Goal: Information Seeking & Learning: Learn about a topic

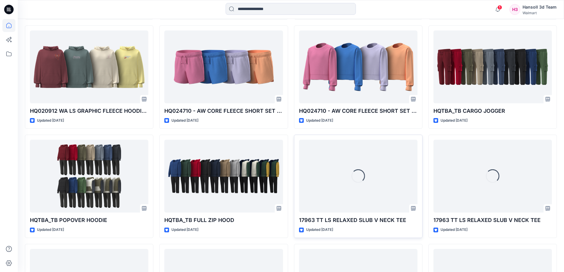
scroll to position [713, 0]
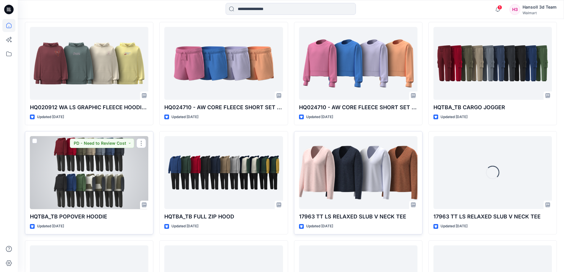
click at [108, 171] on div at bounding box center [89, 172] width 119 height 73
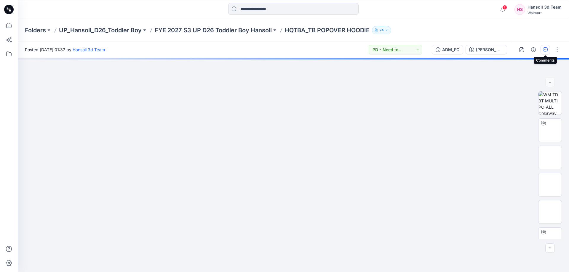
click at [545, 51] on icon "button" at bounding box center [545, 49] width 5 height 5
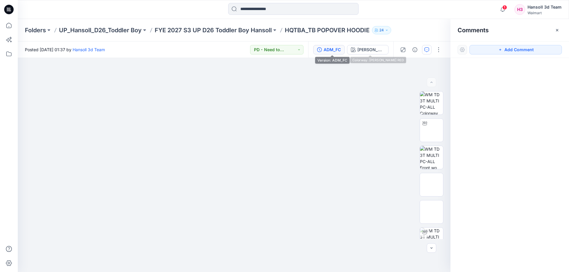
click at [329, 52] on div "ADM_FC" at bounding box center [332, 50] width 17 height 7
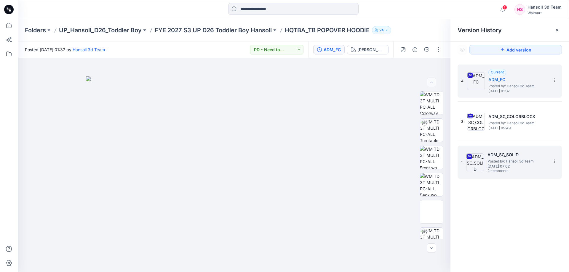
click at [490, 159] on span "Posted by: Hansoll 3d Team" at bounding box center [516, 161] width 59 height 6
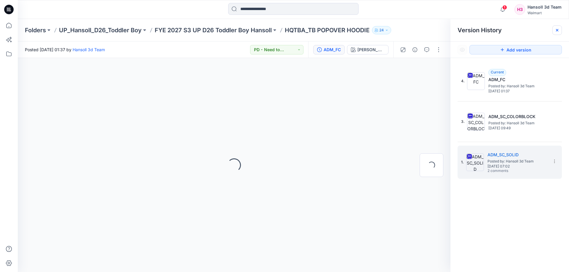
click at [555, 29] on icon at bounding box center [557, 30] width 5 height 5
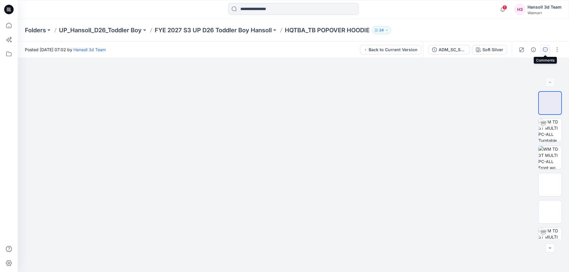
click at [545, 51] on icon "button" at bounding box center [545, 49] width 5 height 5
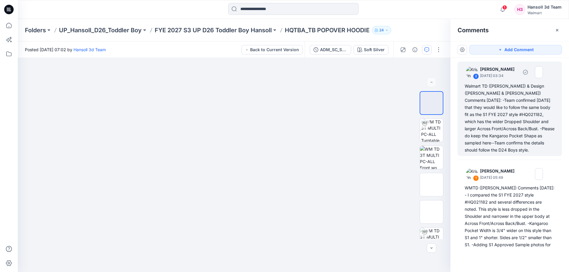
click at [544, 135] on div "Walmart TD ([PERSON_NAME]) & Design ([PERSON_NAME] & [PERSON_NAME]) Comments [D…" at bounding box center [510, 118] width 90 height 71
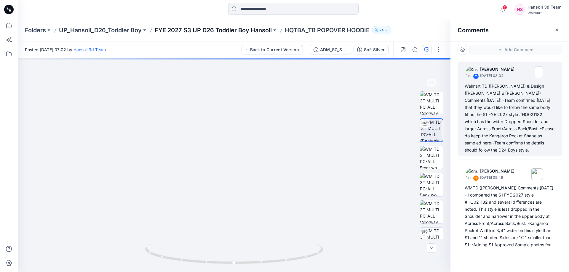
click at [236, 28] on p "FYE 2027 S3 UP D26 Toddler Boy Hansoll" at bounding box center [213, 30] width 117 height 8
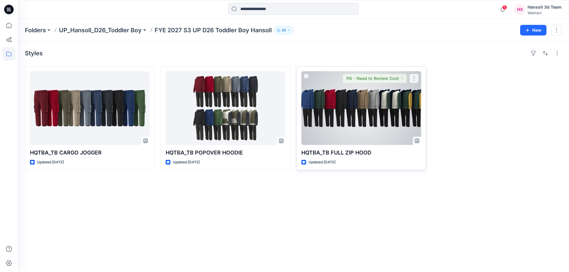
click at [352, 125] on div at bounding box center [361, 108] width 120 height 74
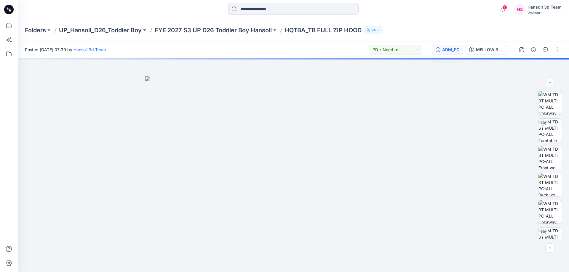
click at [434, 50] on button "ADM_FC" at bounding box center [447, 49] width 31 height 9
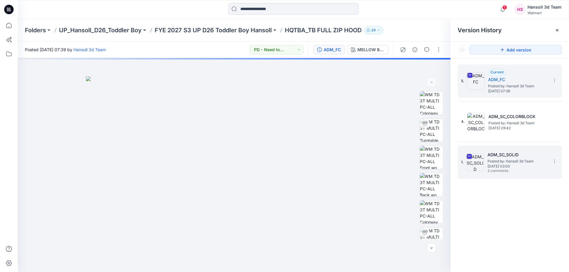
click at [502, 155] on h5 "ADM_SC_SOLID" at bounding box center [516, 154] width 59 height 7
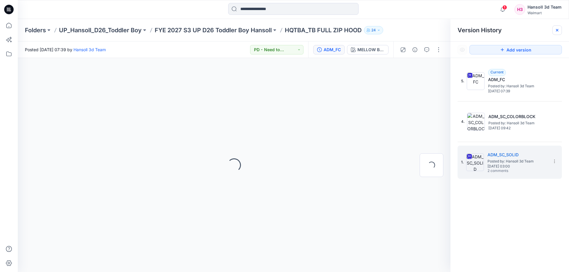
click at [555, 29] on icon at bounding box center [557, 30] width 5 height 5
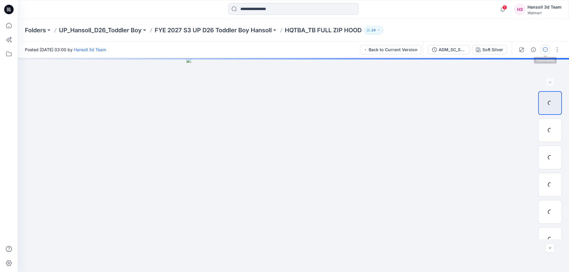
click at [544, 52] on button "button" at bounding box center [544, 49] width 9 height 9
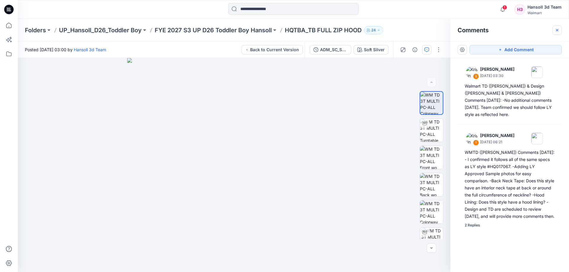
click at [559, 30] on icon "button" at bounding box center [557, 30] width 5 height 5
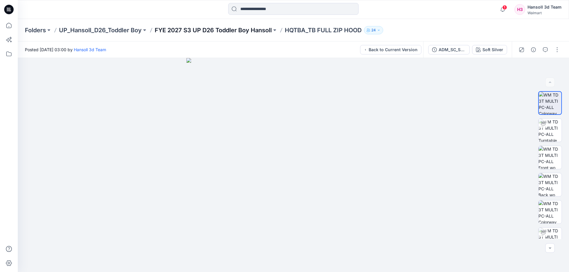
click at [237, 28] on p "FYE 2027 S3 UP D26 Toddler Boy Hansoll" at bounding box center [213, 30] width 117 height 8
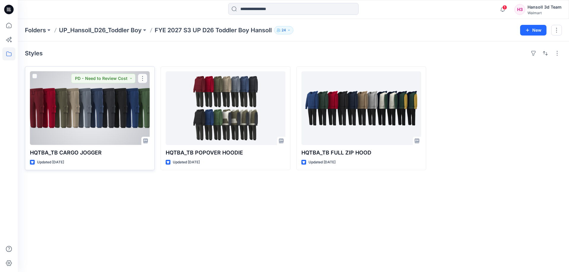
click at [104, 115] on div at bounding box center [90, 108] width 120 height 74
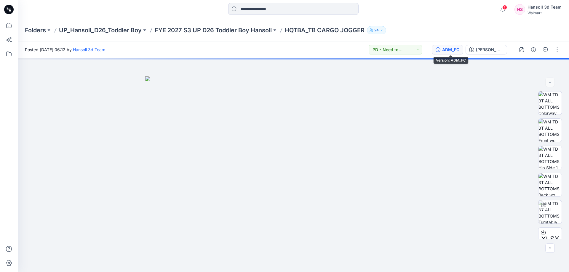
click at [438, 45] on button "ADM_FC" at bounding box center [447, 49] width 31 height 9
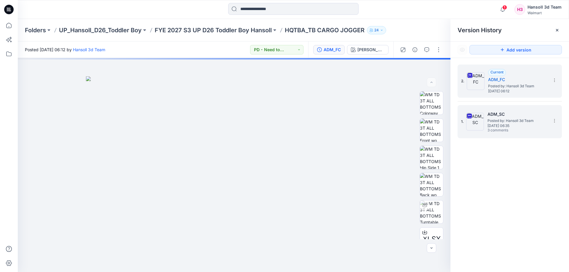
click at [483, 116] on img at bounding box center [475, 122] width 18 height 18
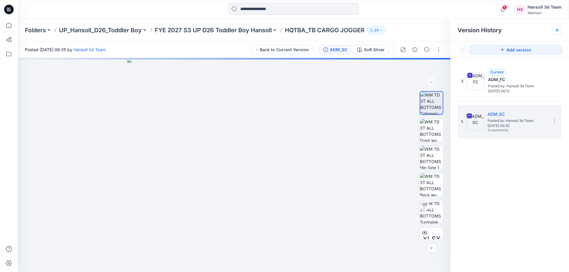
click at [557, 28] on icon at bounding box center [557, 30] width 5 height 5
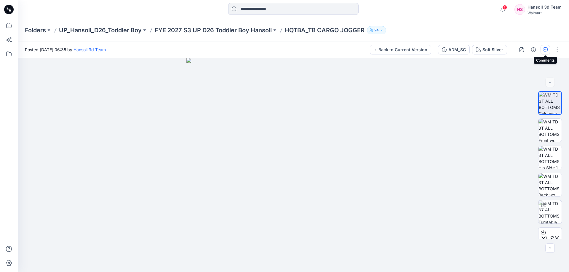
click at [542, 52] on button "button" at bounding box center [544, 49] width 9 height 9
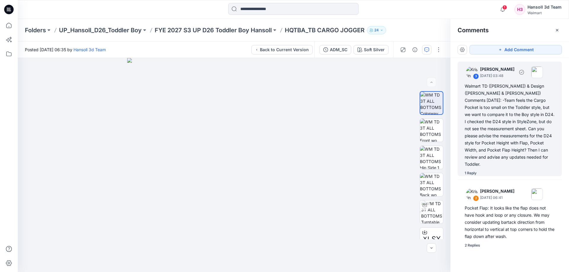
click at [534, 100] on div "Walmart TD ([PERSON_NAME]) & Design ([PERSON_NAME] & [PERSON_NAME]) Comments [D…" at bounding box center [510, 125] width 90 height 85
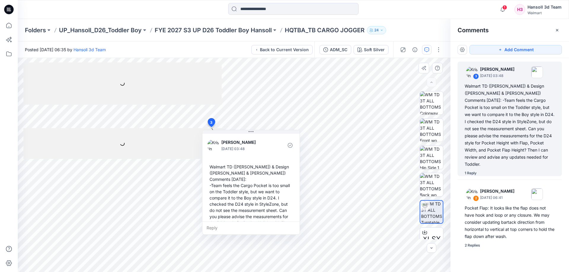
scroll to position [85, 0]
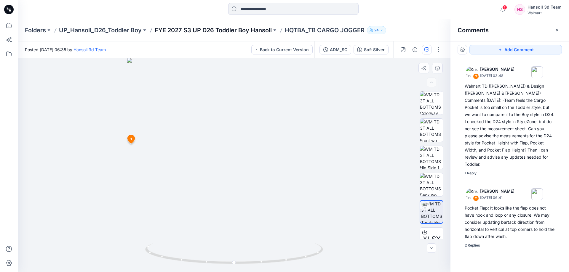
click at [184, 31] on p "FYE 2027 S3 UP D26 Toddler Boy Hansoll" at bounding box center [213, 30] width 117 height 8
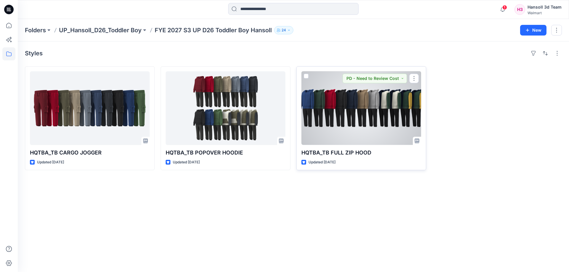
click at [381, 134] on div at bounding box center [361, 108] width 120 height 74
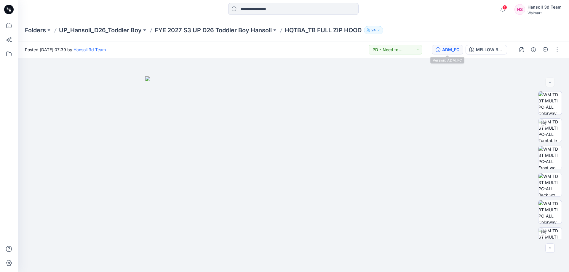
click at [453, 54] on button "ADM_FC" at bounding box center [447, 49] width 31 height 9
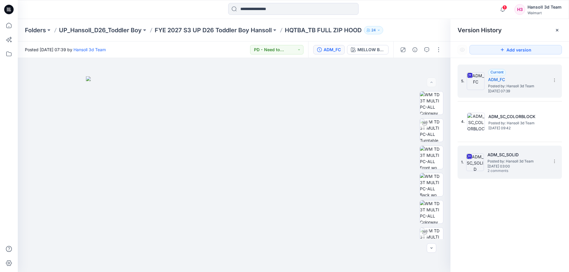
click at [522, 156] on h5 "ADM_SC_SOLID" at bounding box center [516, 154] width 59 height 7
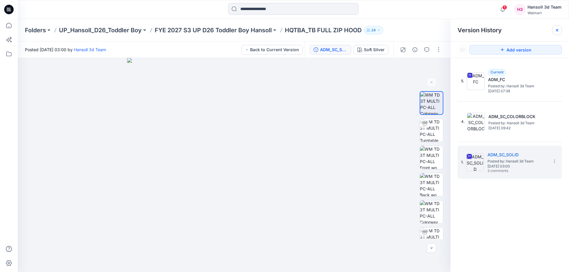
click at [554, 31] on div at bounding box center [556, 29] width 9 height 9
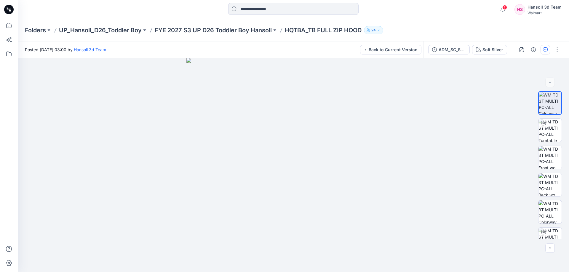
drag, startPoint x: 550, startPoint y: 49, endPoint x: 545, endPoint y: 49, distance: 5.1
click at [550, 49] on div at bounding box center [539, 49] width 55 height 17
click at [539, 50] on div at bounding box center [539, 49] width 55 height 17
click at [546, 49] on icon "button" at bounding box center [545, 49] width 5 height 5
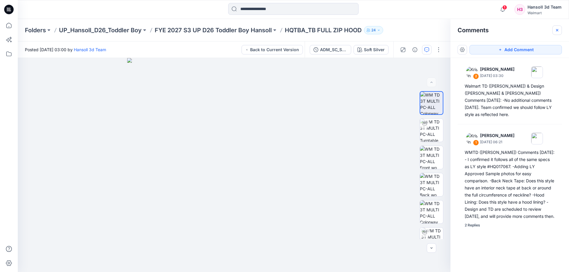
click at [556, 30] on icon "button" at bounding box center [557, 30] width 5 height 5
